Goal: Information Seeking & Learning: Learn about a topic

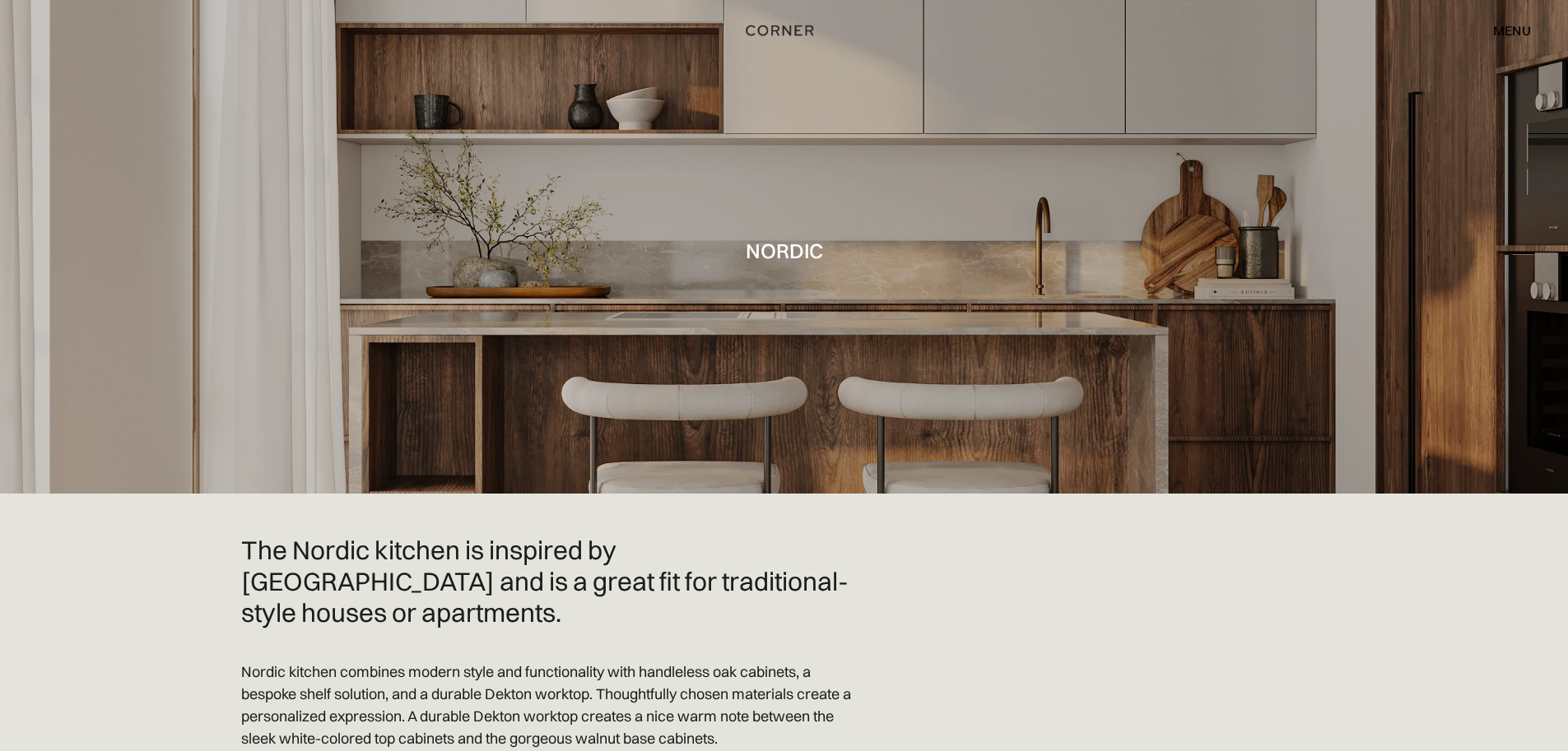
click at [1521, 27] on div "menu" at bounding box center [1512, 30] width 38 height 14
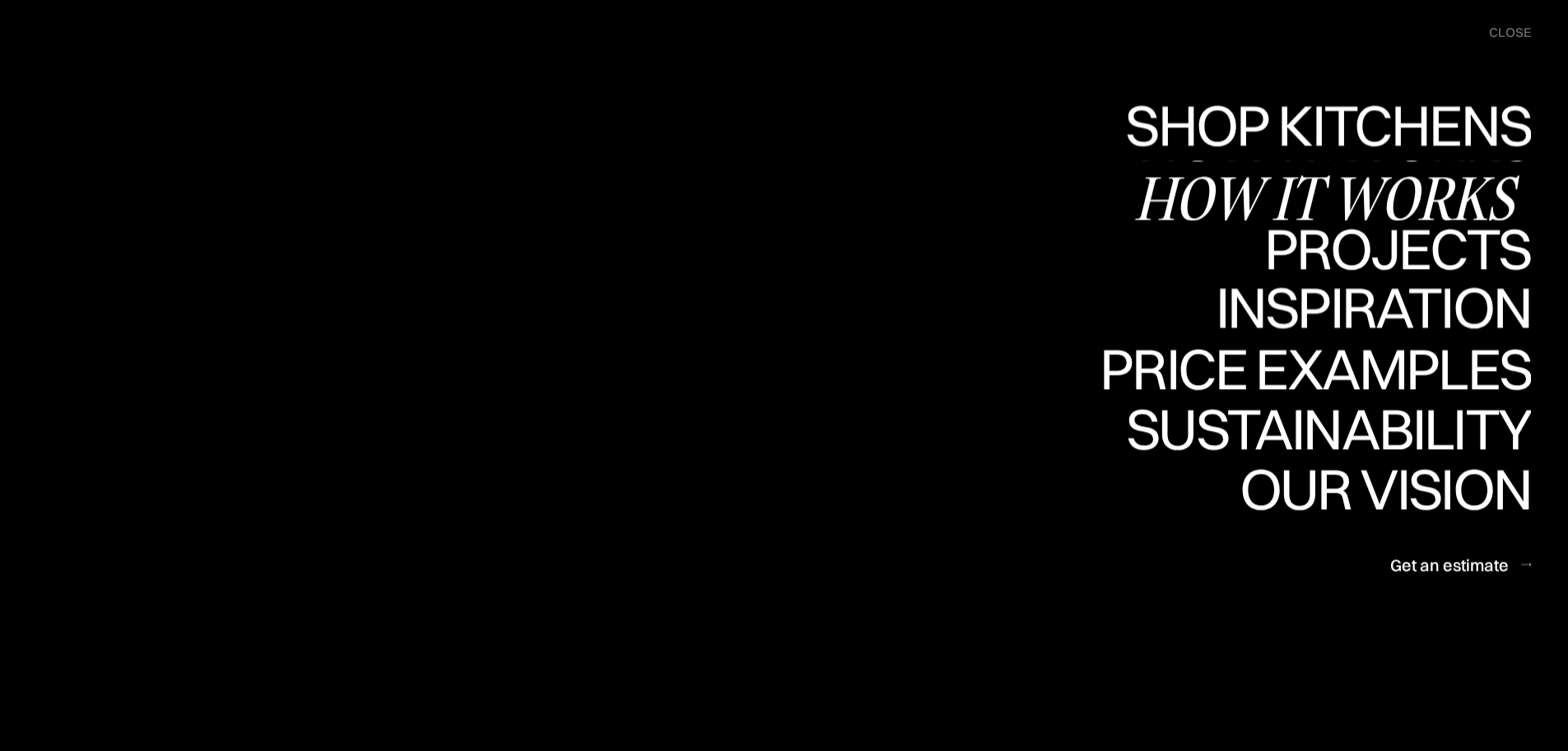
click at [1369, 118] on link "Shop Kitchens Shop Kitchens" at bounding box center [1324, 130] width 414 height 60
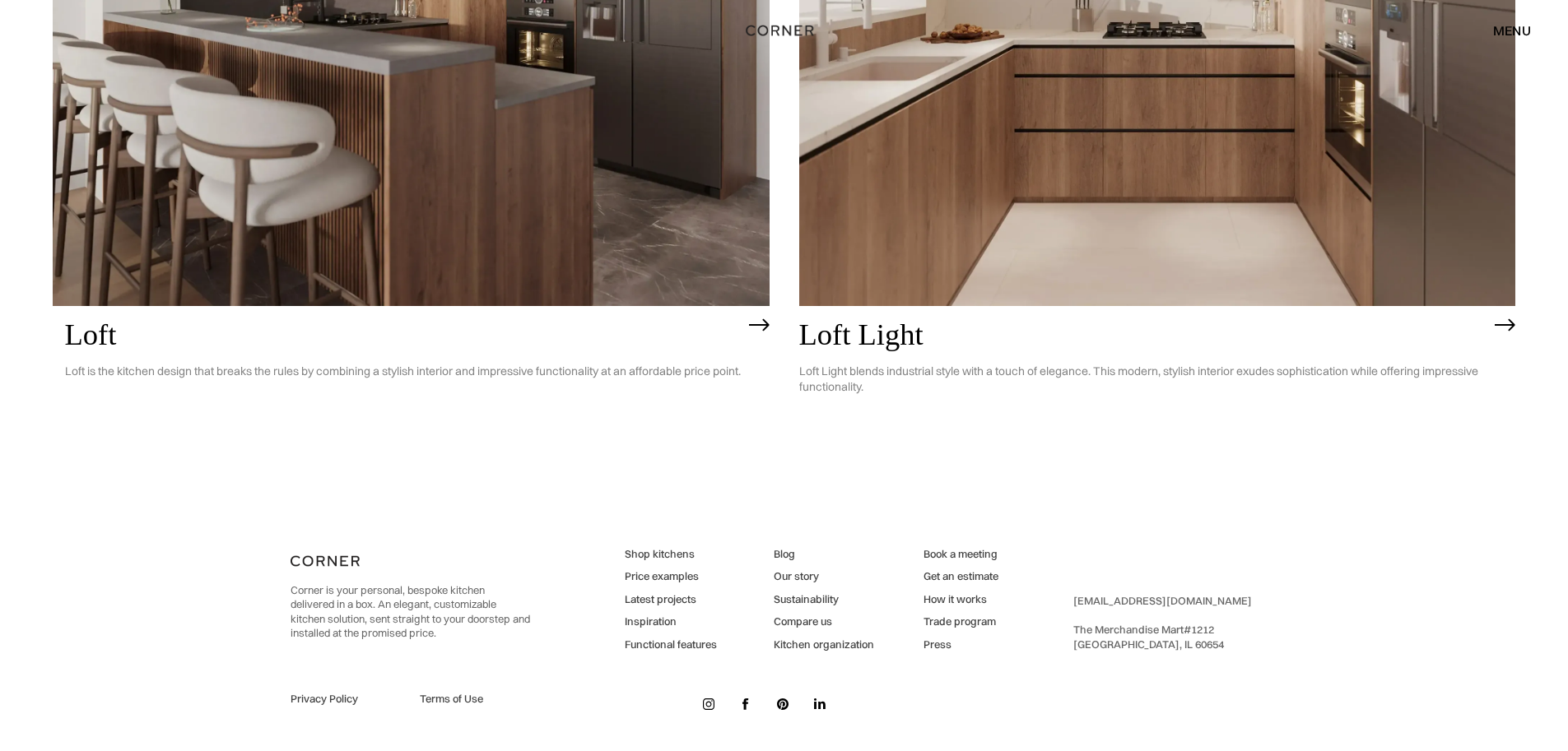
scroll to position [5335, 0]
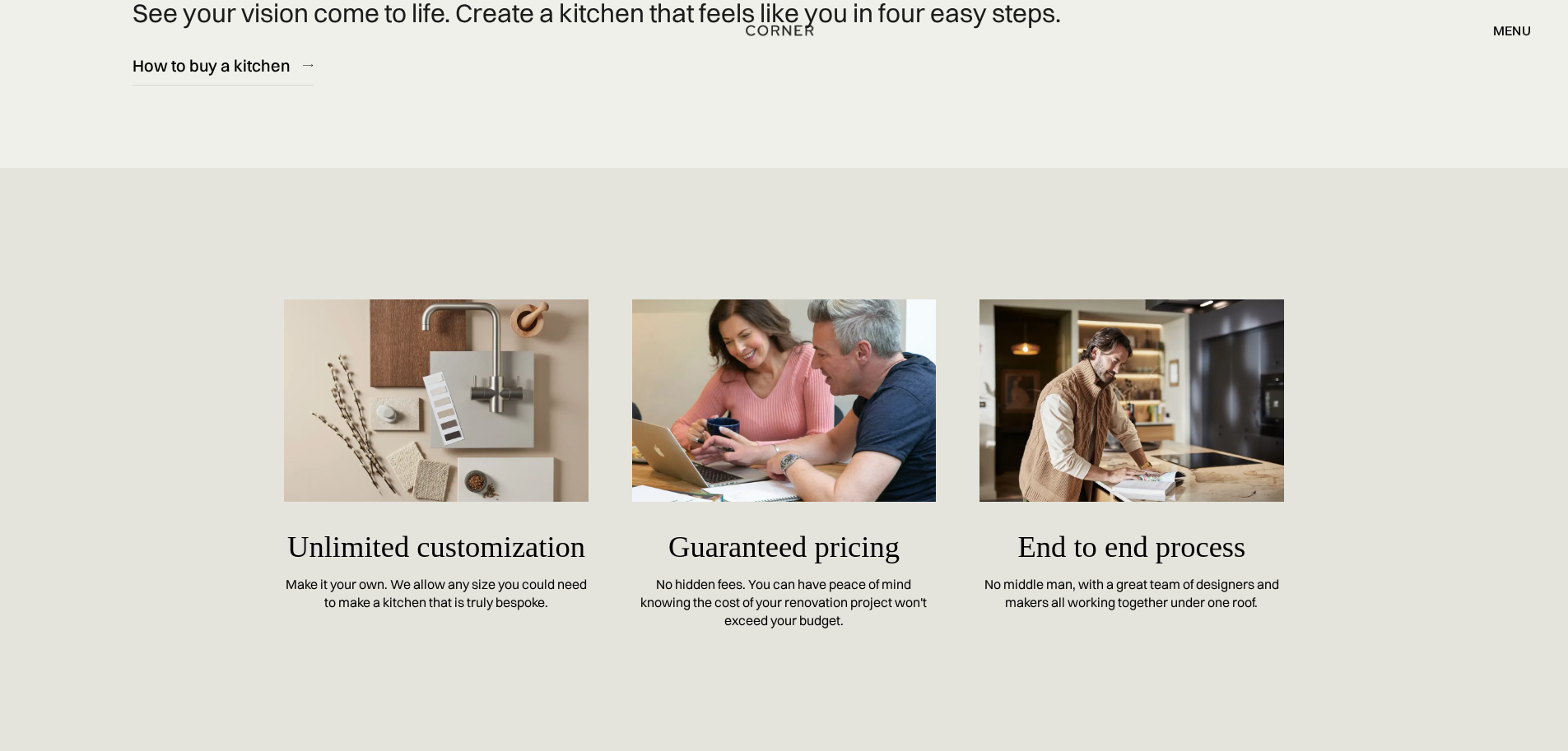
scroll to position [6829, 0]
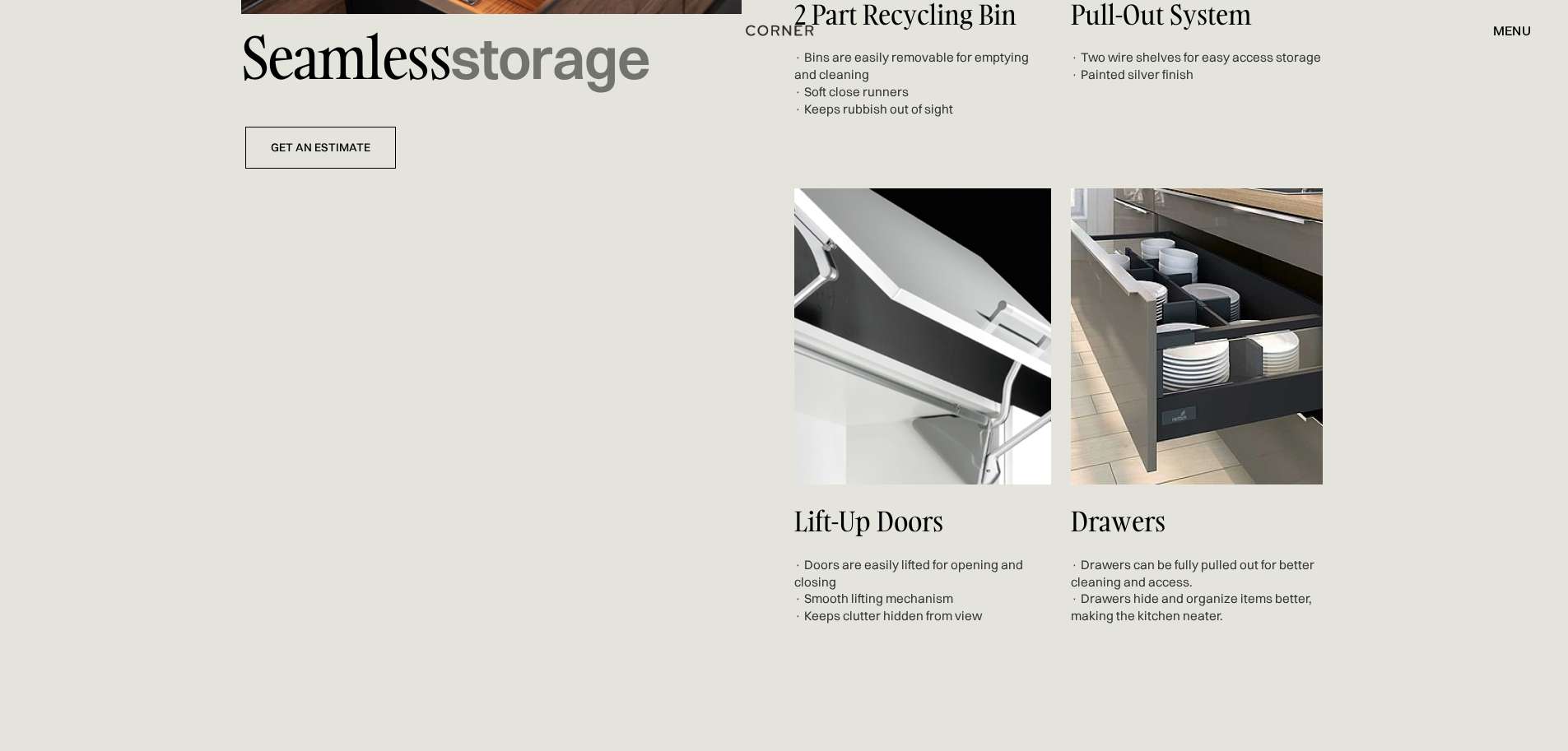
scroll to position [6336, 0]
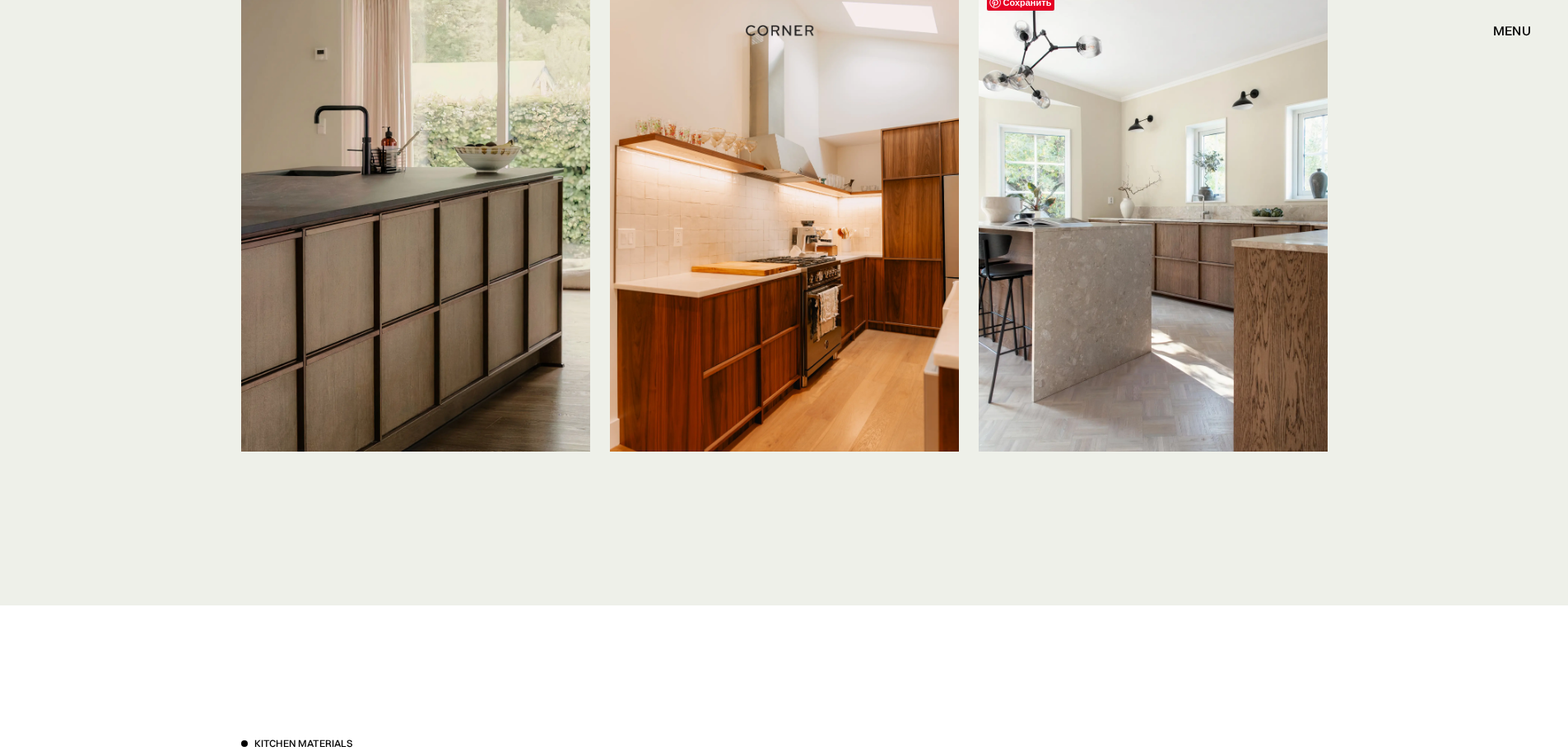
scroll to position [4114, 0]
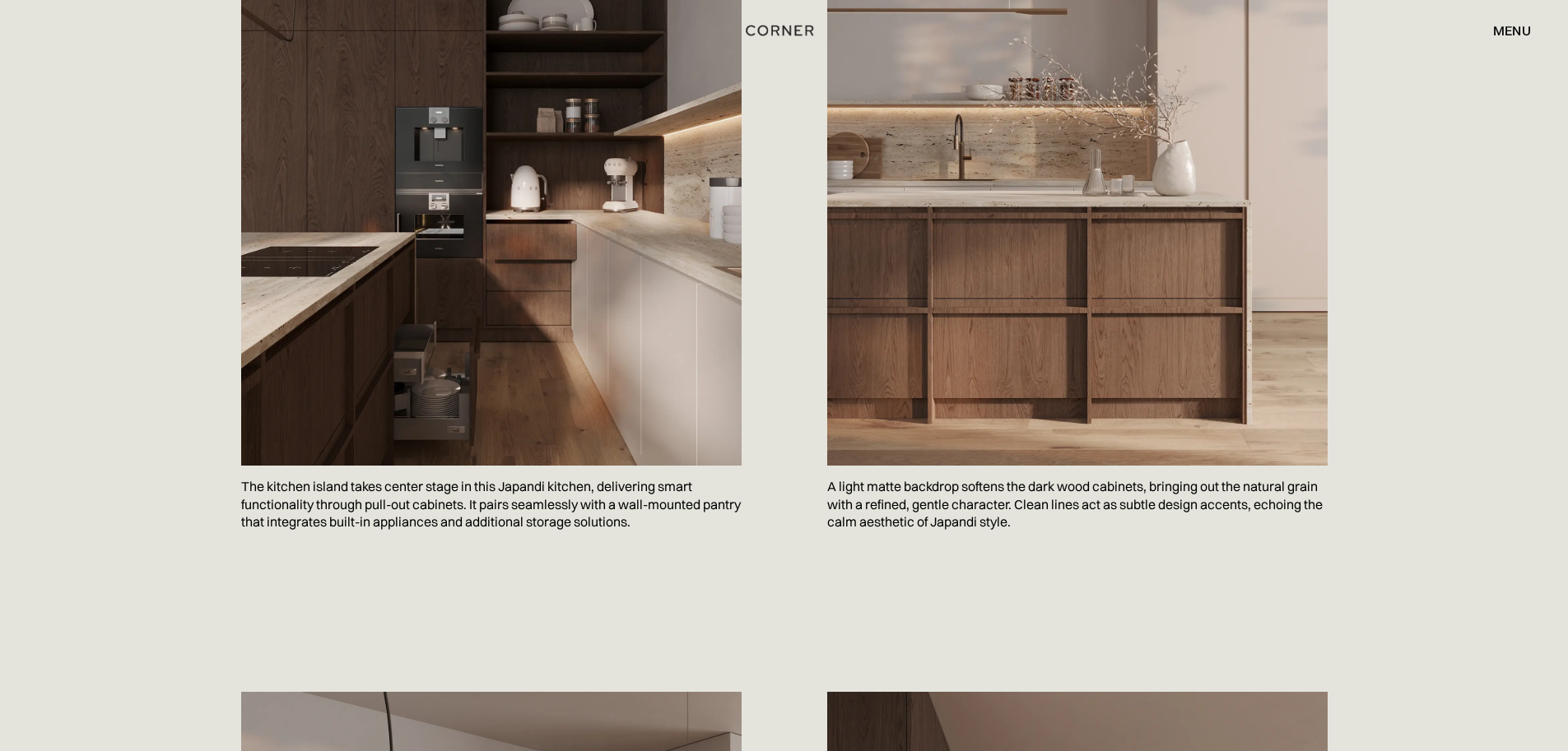
scroll to position [1151, 0]
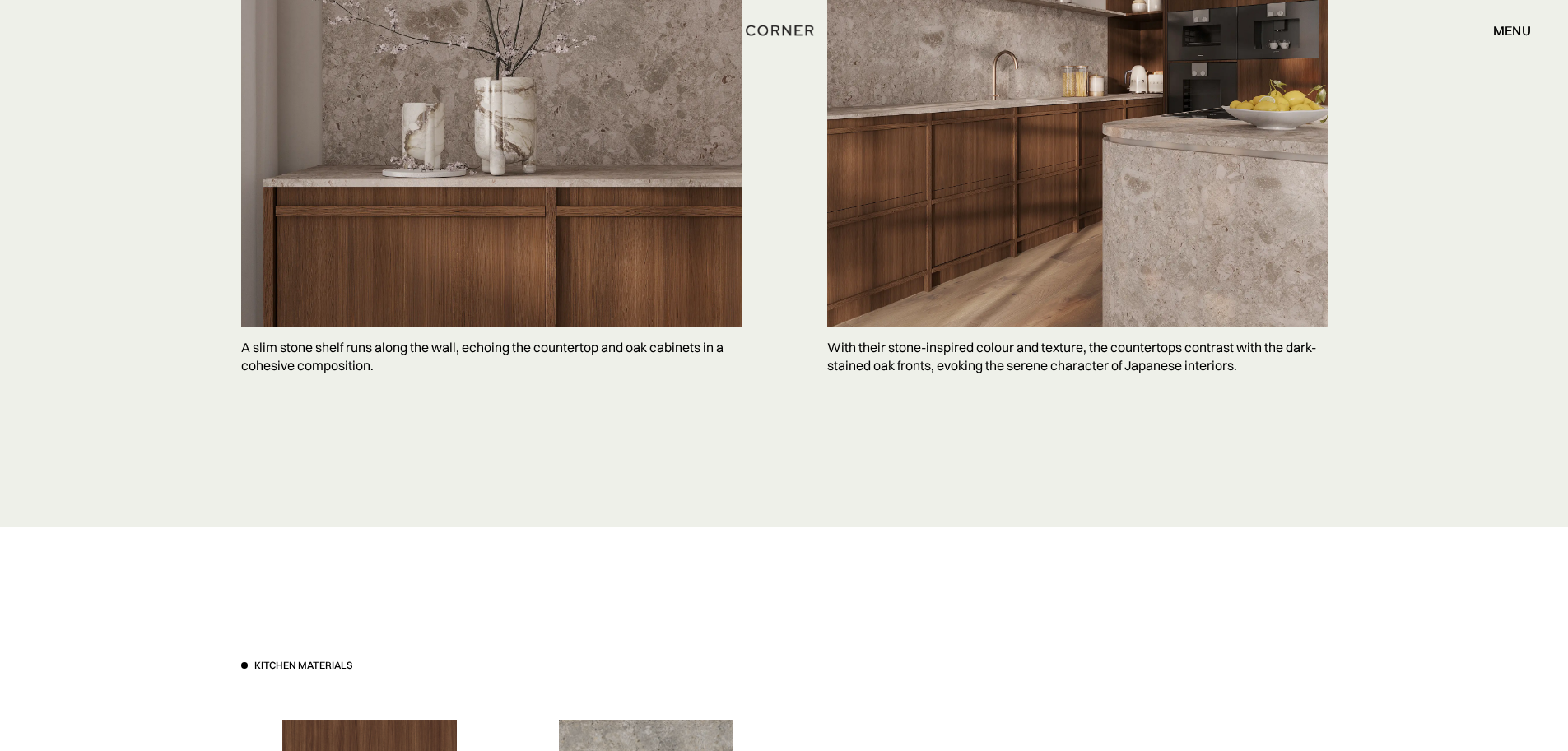
scroll to position [3950, 0]
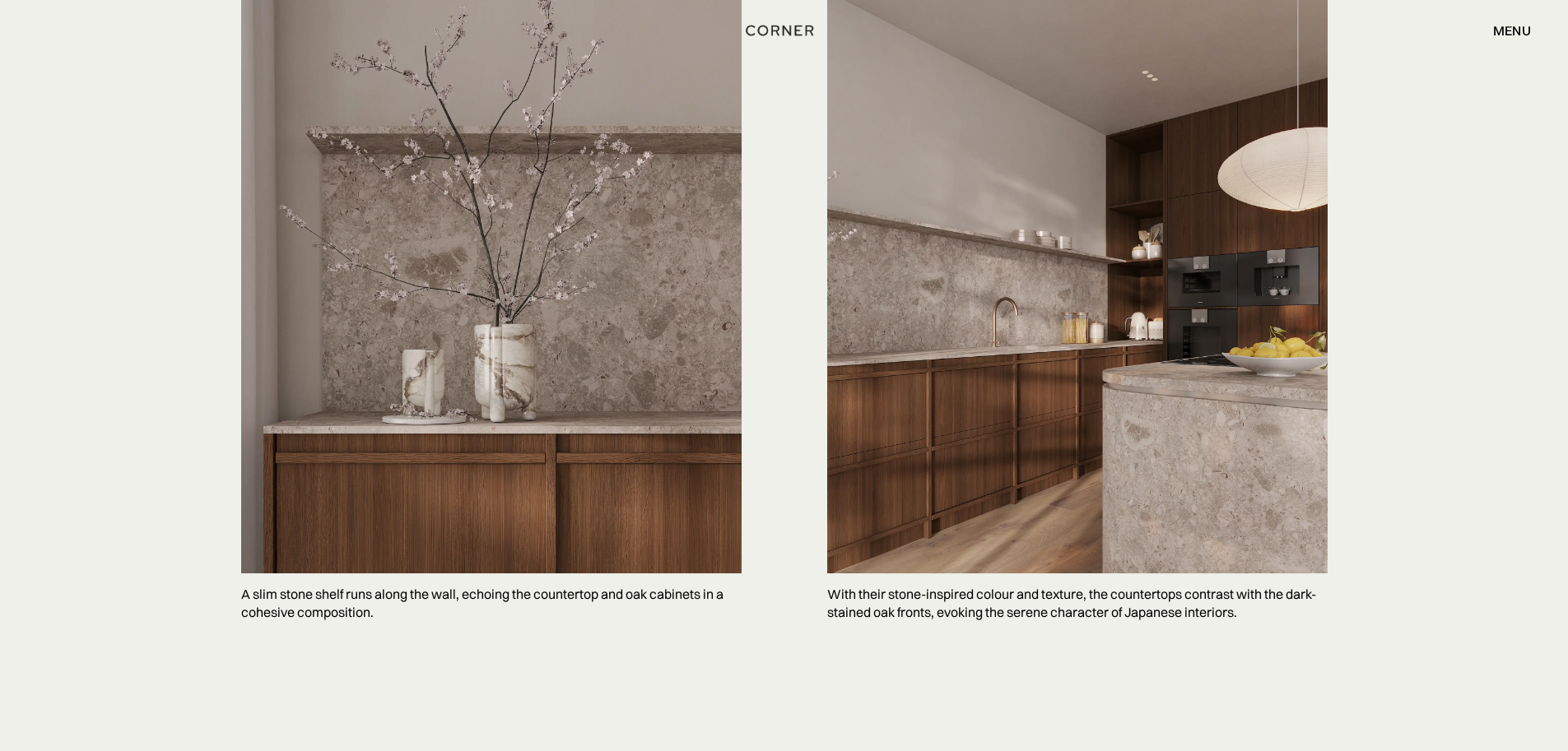
click at [1004, 346] on img at bounding box center [1078, 261] width 501 height 626
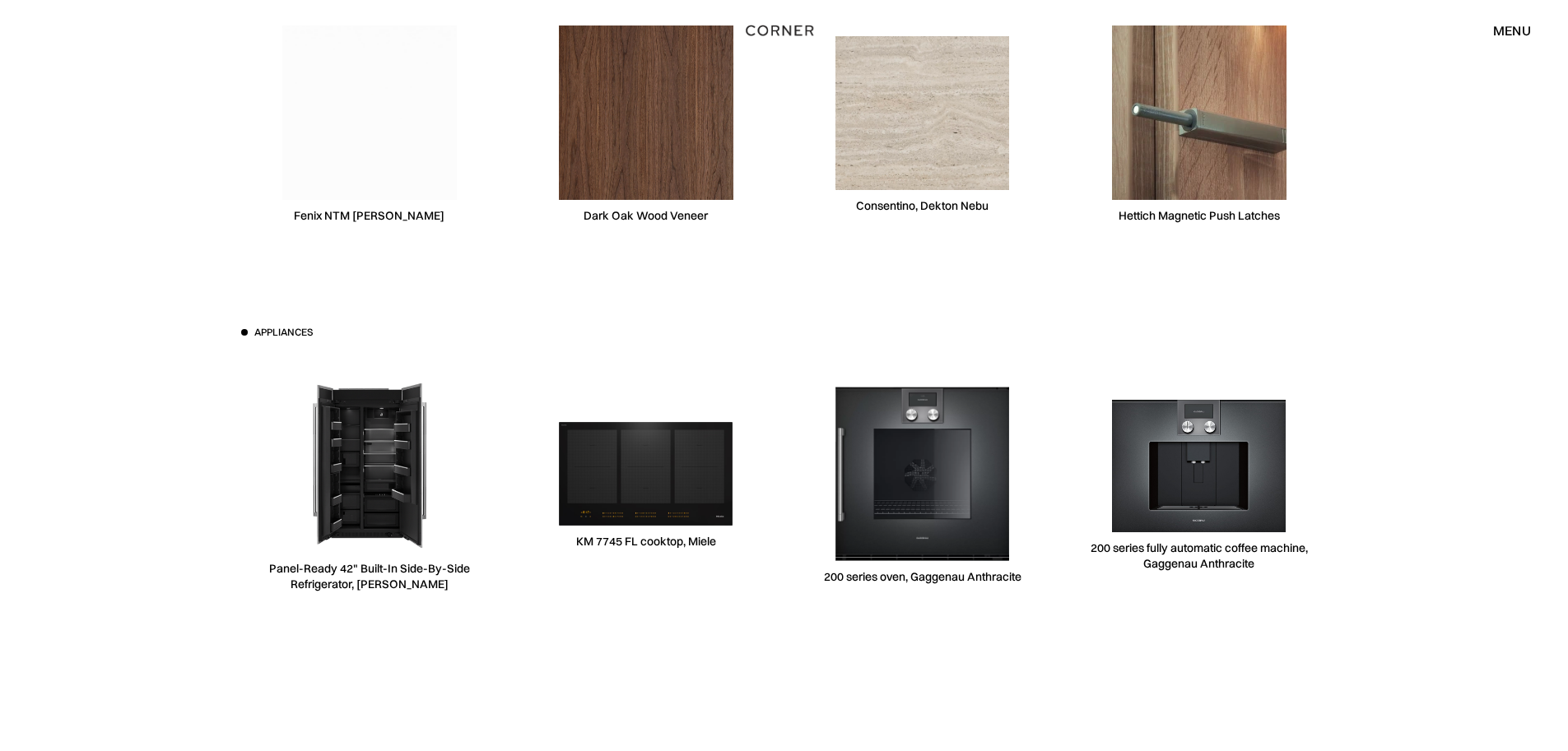
scroll to position [5183, 0]
